Goal: Transaction & Acquisition: Book appointment/travel/reservation

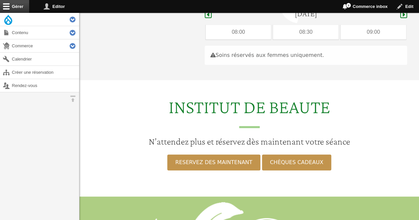
scroll to position [198, 0]
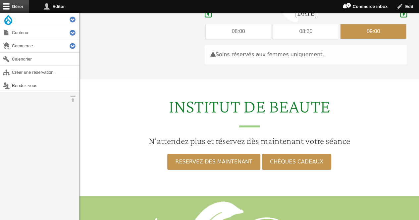
click at [355, 26] on div "09:00" at bounding box center [374, 31] width 66 height 15
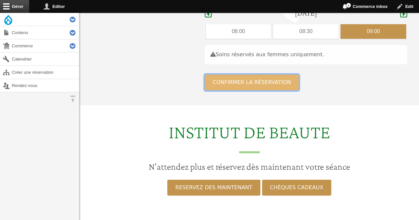
click at [267, 75] on button "Confirmer la réservation" at bounding box center [252, 83] width 94 height 16
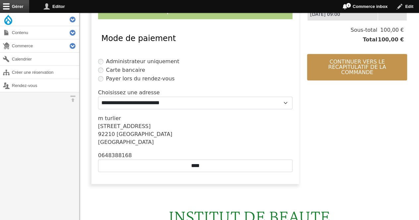
scroll to position [220, 0]
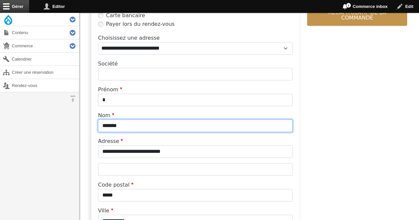
click at [146, 129] on input "*******" at bounding box center [195, 126] width 195 height 13
type input "*"
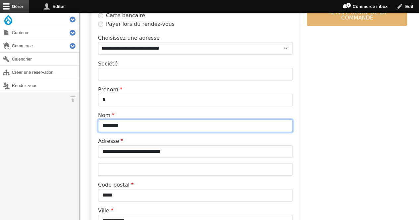
type input "********"
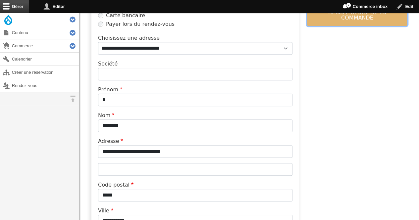
click at [326, 13] on button "Continuer vers le récapitulatif de la commande" at bounding box center [357, 12] width 100 height 27
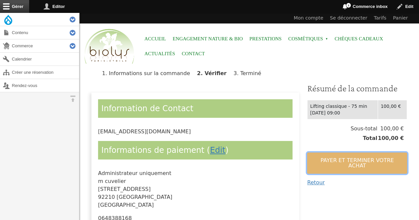
click at [315, 161] on button "Payer et terminer votre achat" at bounding box center [357, 163] width 100 height 21
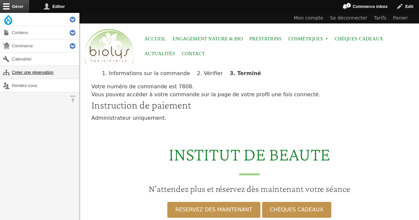
click at [46, 69] on link "Créer une réservation" at bounding box center [39, 72] width 79 height 13
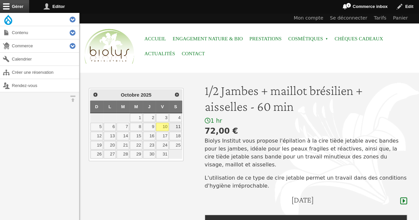
click at [175, 126] on link "11" at bounding box center [175, 127] width 13 height 9
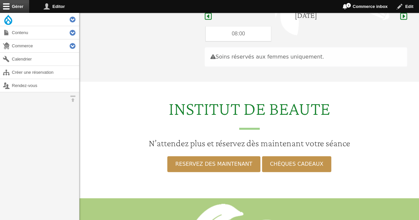
scroll to position [187, 0]
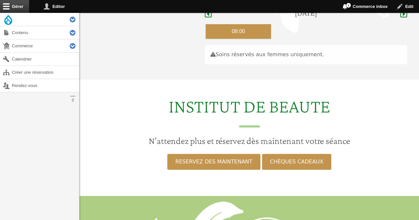
click at [259, 28] on div "08:00" at bounding box center [239, 31] width 66 height 15
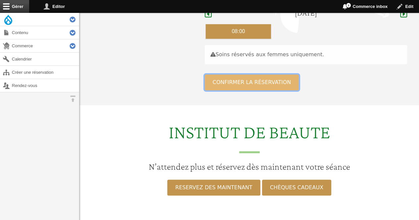
click at [241, 75] on button "Confirmer la réservation" at bounding box center [252, 83] width 94 height 16
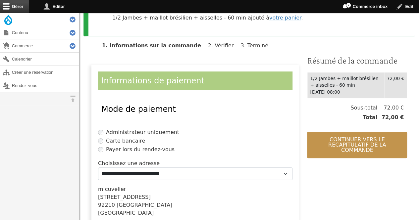
scroll to position [95, 0]
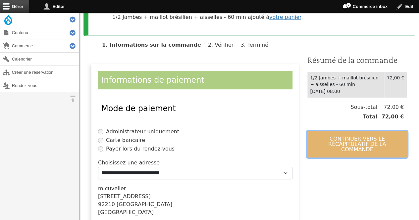
click at [341, 139] on button "Continuer vers le récapitulatif de la commande" at bounding box center [357, 144] width 100 height 27
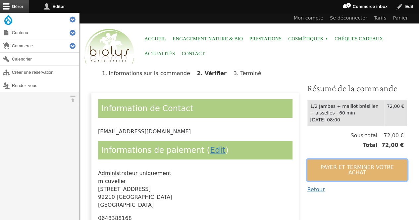
click at [361, 171] on button "Payer et terminer votre achat" at bounding box center [357, 170] width 100 height 21
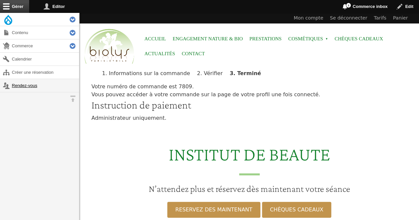
click at [23, 87] on link "Rendez-vous" at bounding box center [39, 85] width 79 height 13
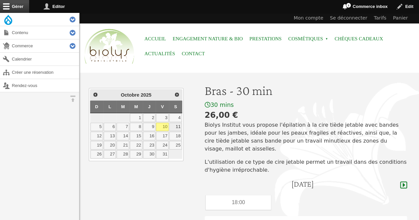
click at [177, 125] on link "11" at bounding box center [175, 127] width 13 height 9
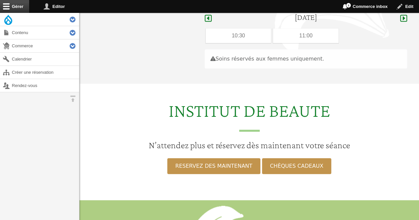
scroll to position [171, 0]
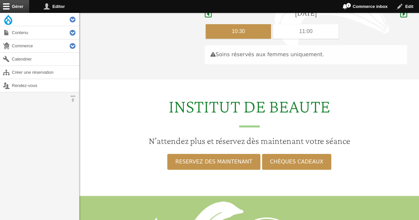
click at [253, 24] on div "10:30" at bounding box center [239, 31] width 66 height 15
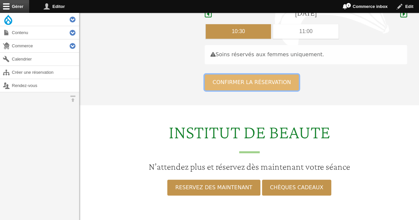
click at [246, 75] on button "Confirmer la réservation" at bounding box center [252, 83] width 94 height 16
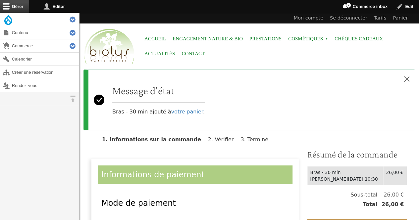
scroll to position [101, 0]
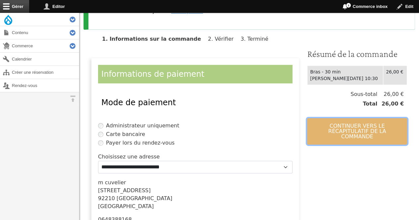
click at [362, 118] on button "Continuer vers le récapitulatif de la commande" at bounding box center [357, 131] width 100 height 27
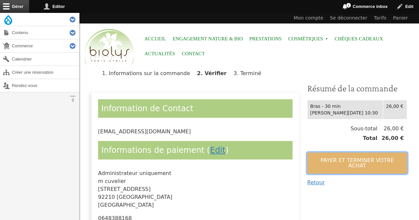
click at [334, 157] on button "Payer et terminer votre achat" at bounding box center [357, 163] width 100 height 21
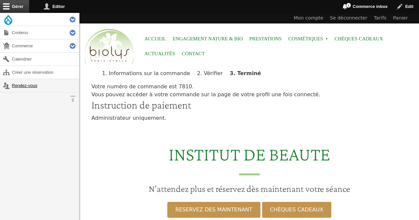
click at [26, 83] on link "Rendez-vous" at bounding box center [39, 85] width 79 height 13
